Goal: Find specific page/section: Find specific page/section

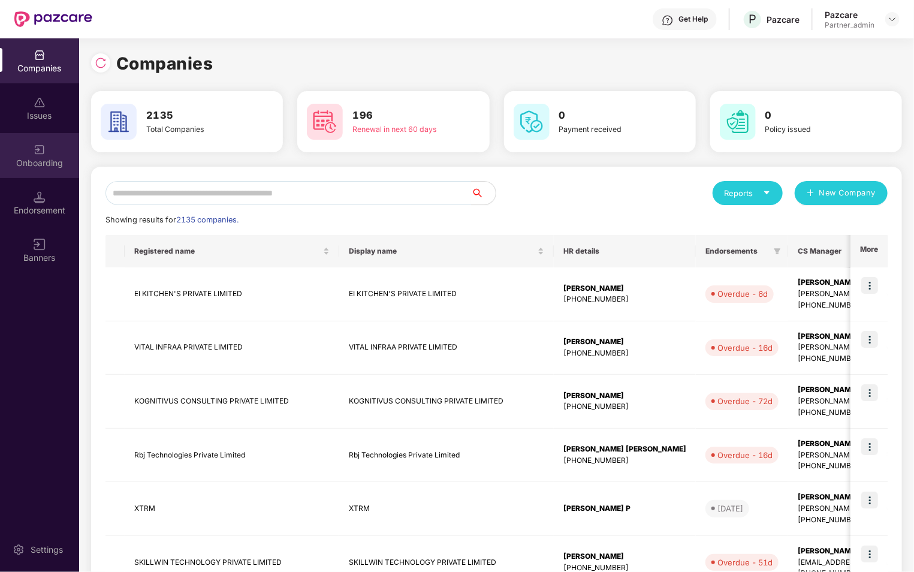
click at [22, 148] on div "Onboarding" at bounding box center [39, 155] width 79 height 45
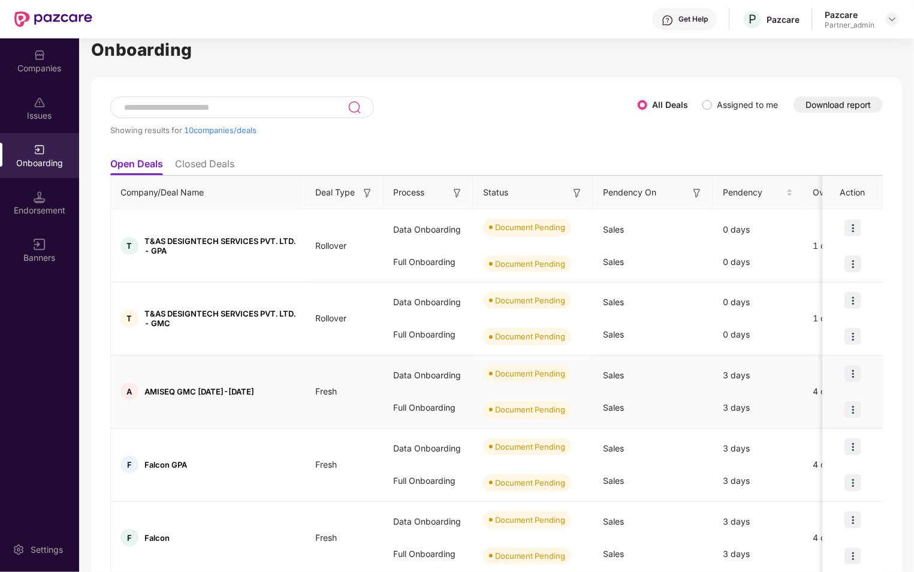
scroll to position [23, 0]
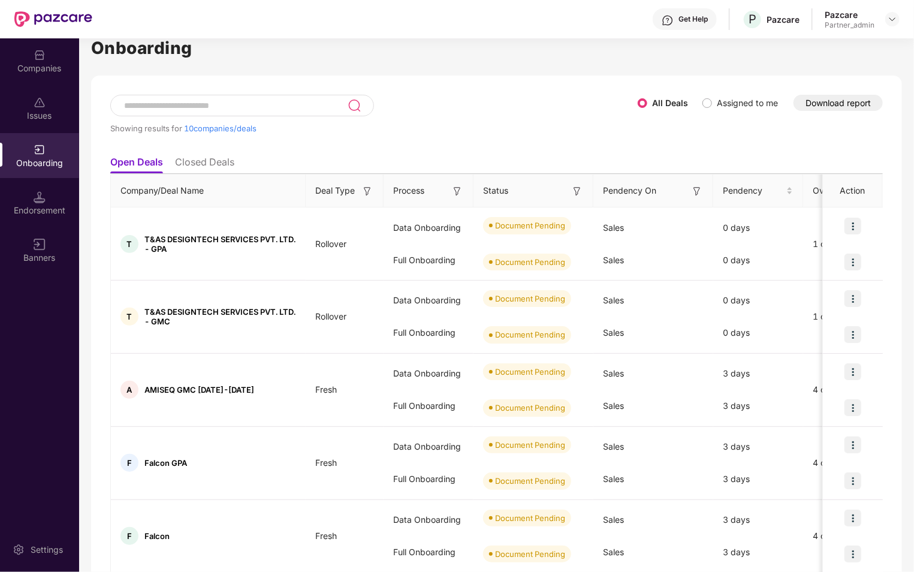
click at [366, 190] on img at bounding box center [367, 191] width 12 height 12
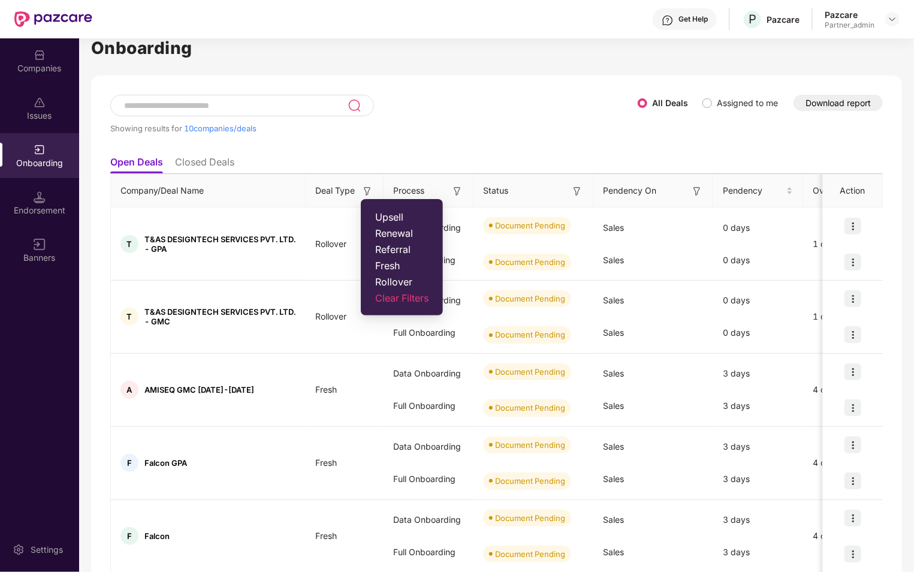
click at [382, 280] on span "Rollover" at bounding box center [401, 282] width 53 height 12
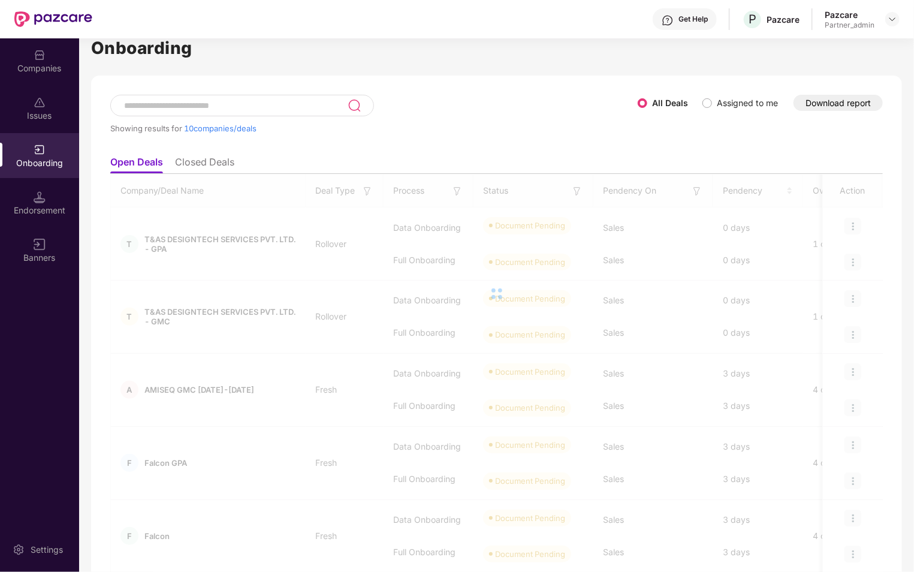
scroll to position [0, 0]
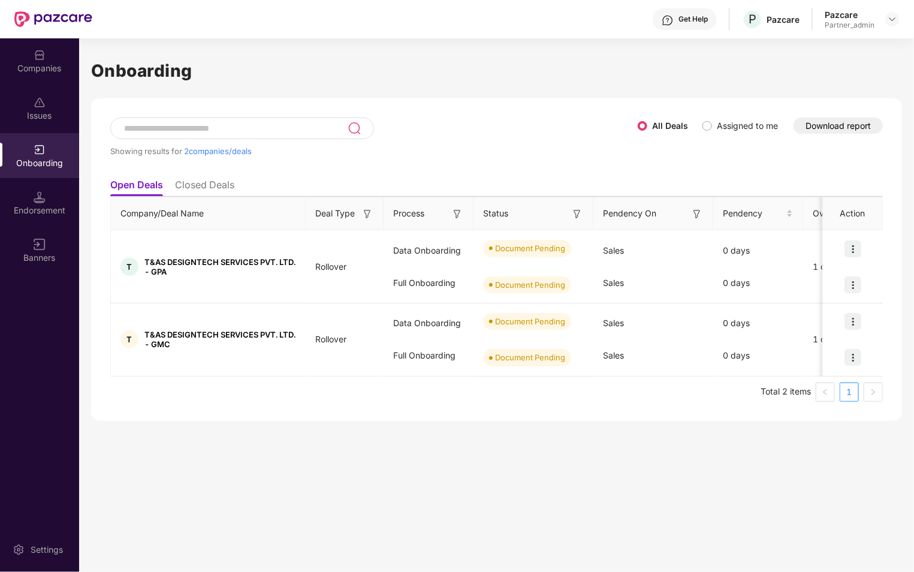
click at [364, 209] on img at bounding box center [367, 214] width 12 height 12
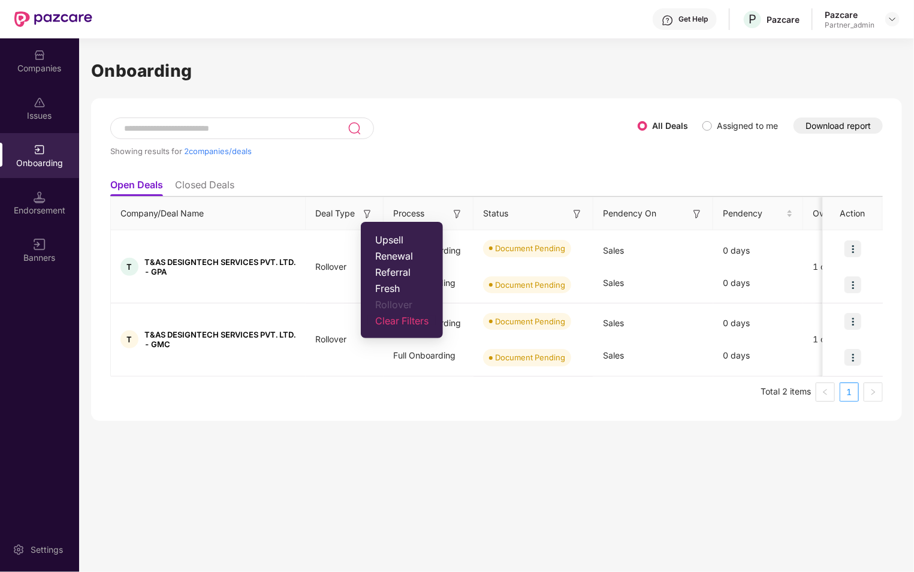
click at [402, 321] on span "Clear Filters" at bounding box center [401, 321] width 53 height 12
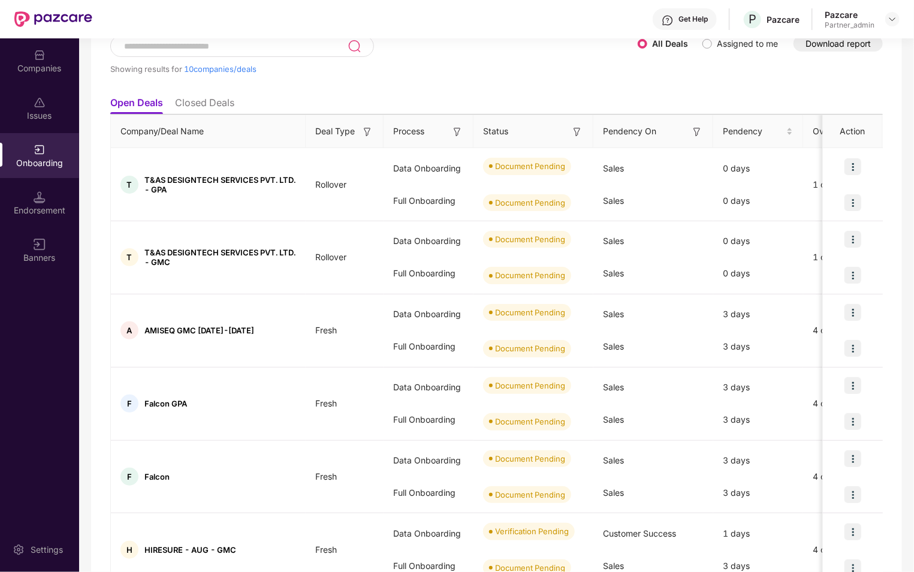
click at [237, 49] on input at bounding box center [235, 46] width 225 height 10
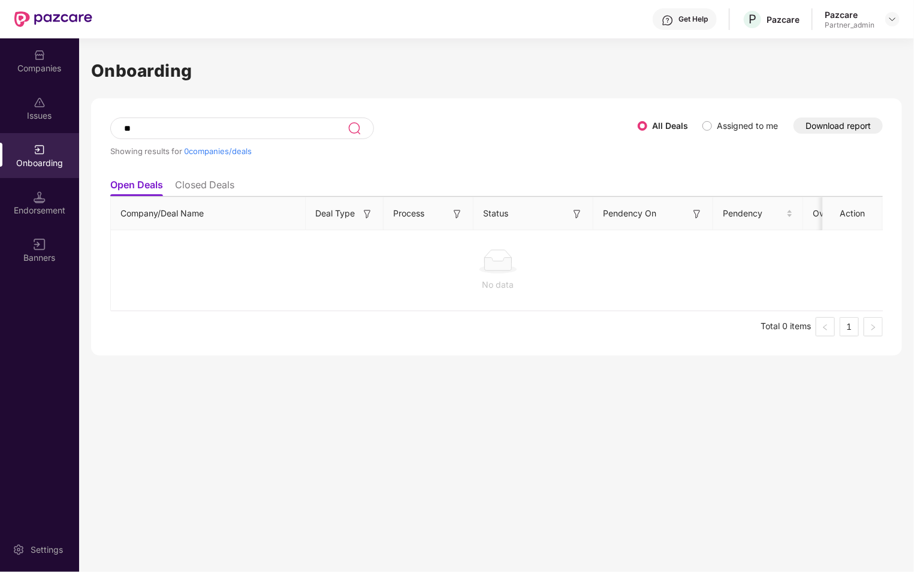
type input "*"
type input "*****"
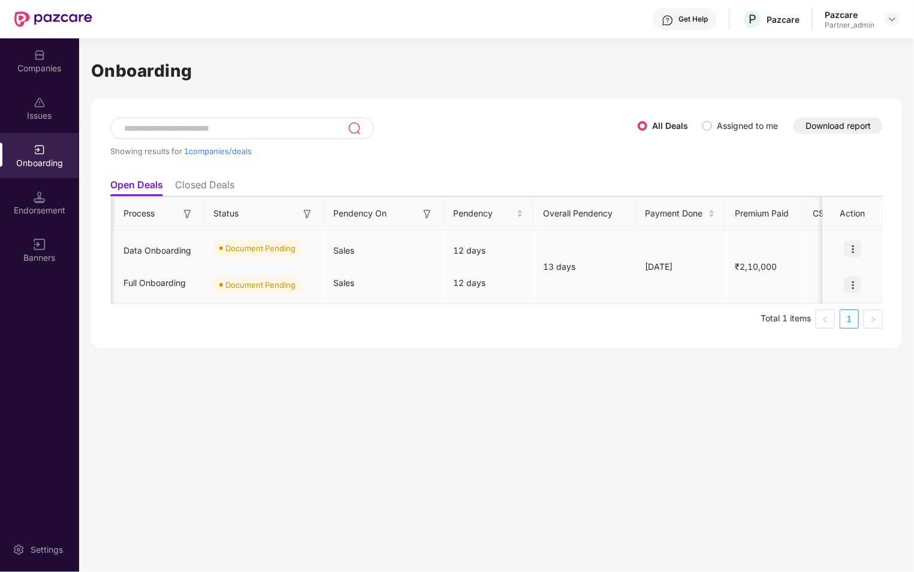
scroll to position [0, 276]
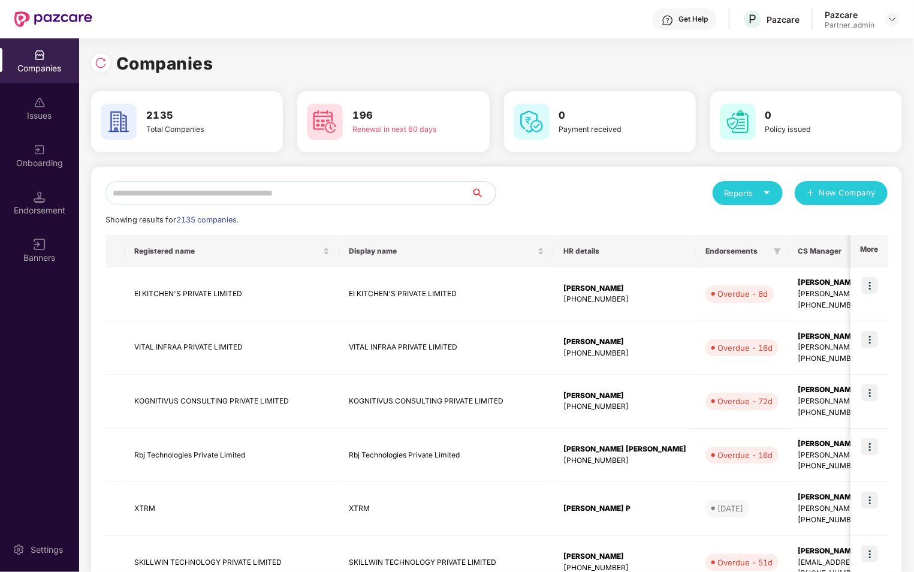
click at [36, 172] on div "Onboarding" at bounding box center [39, 155] width 79 height 45
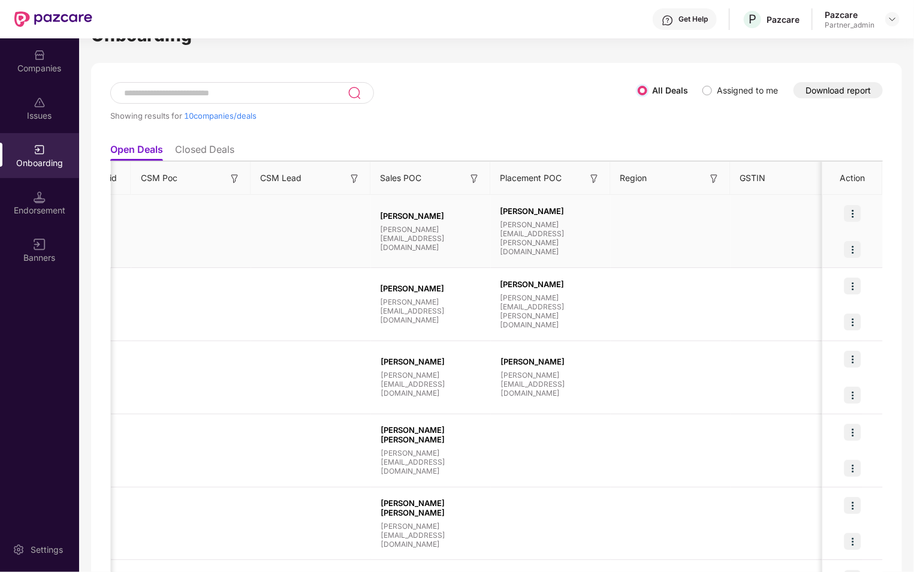
scroll to position [0, 980]
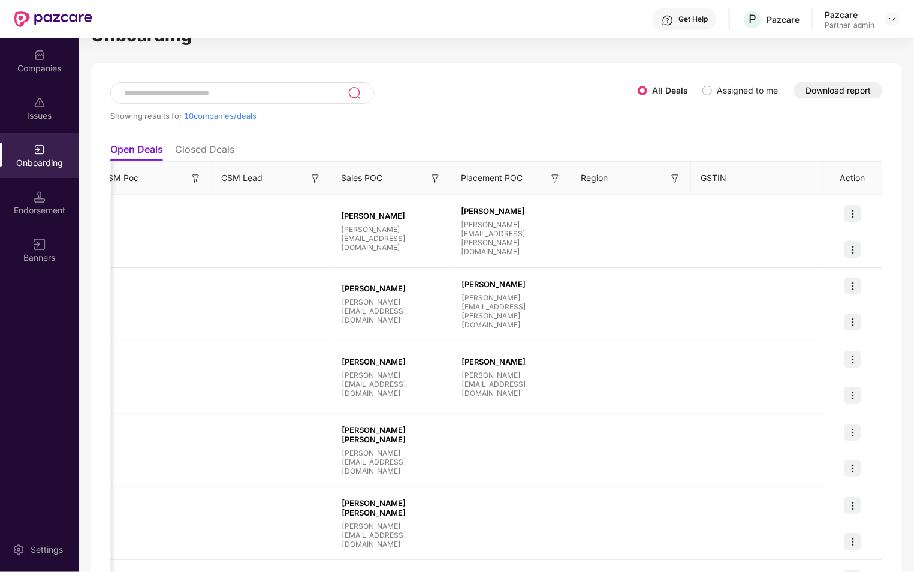
click at [559, 177] on img at bounding box center [556, 179] width 12 height 12
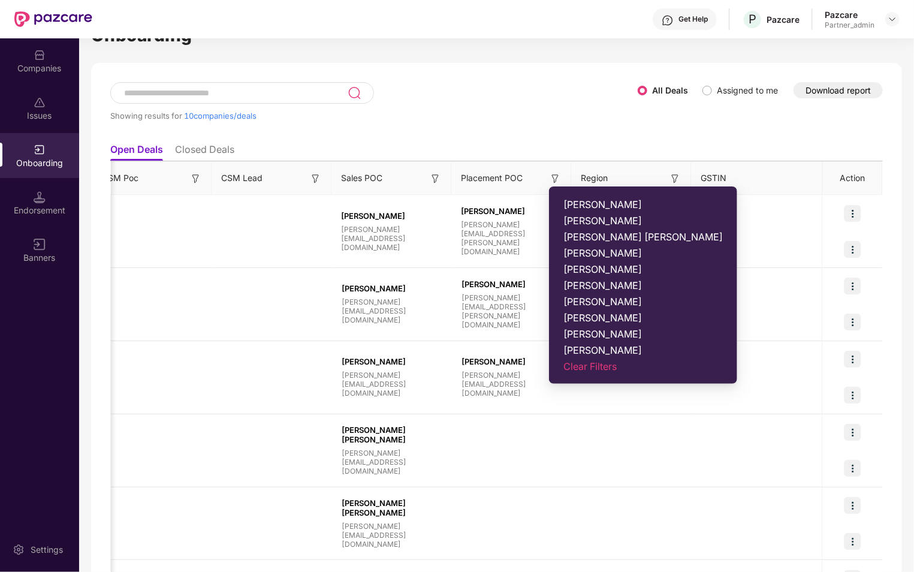
click at [634, 125] on div "Showing results for 10 companies/deals" at bounding box center [373, 109] width 527 height 55
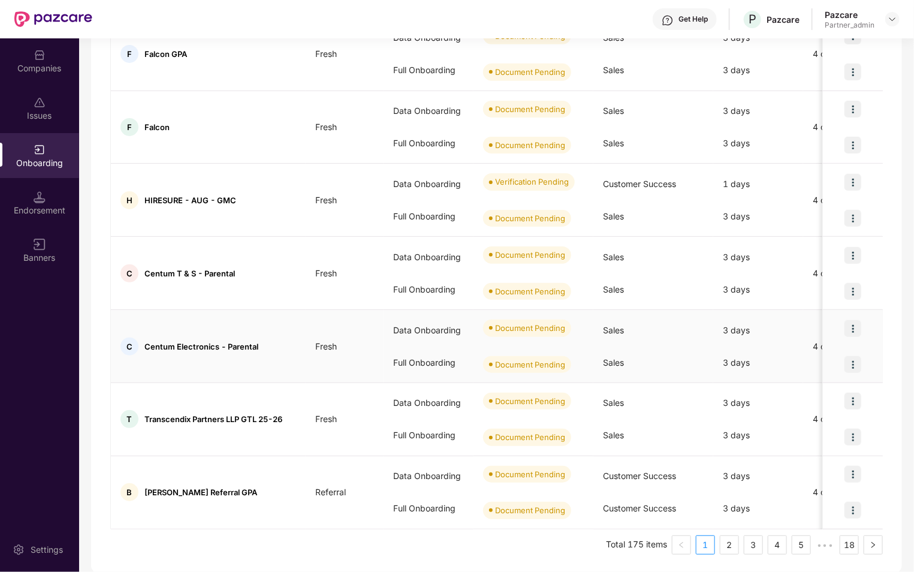
scroll to position [0, 0]
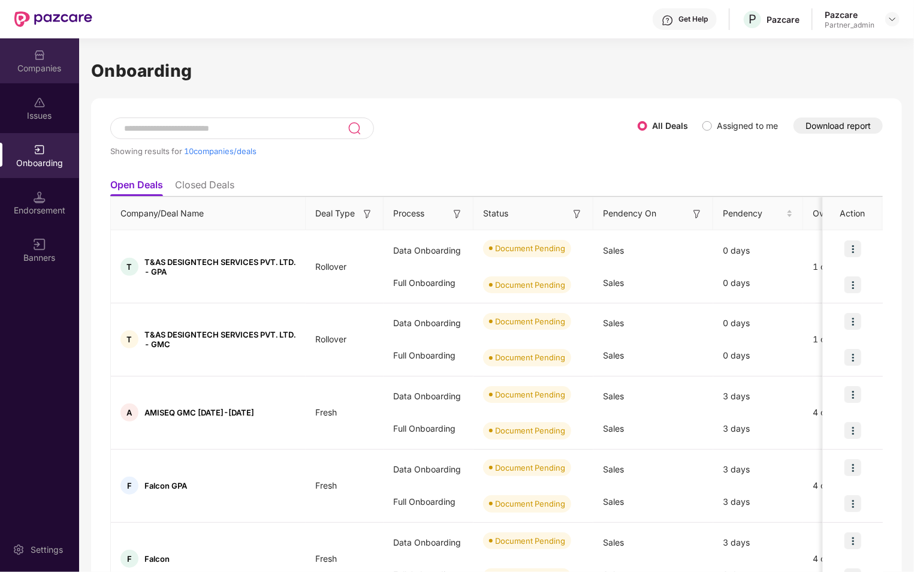
click at [47, 69] on div "Companies" at bounding box center [39, 68] width 79 height 12
